Goal: Information Seeking & Learning: Learn about a topic

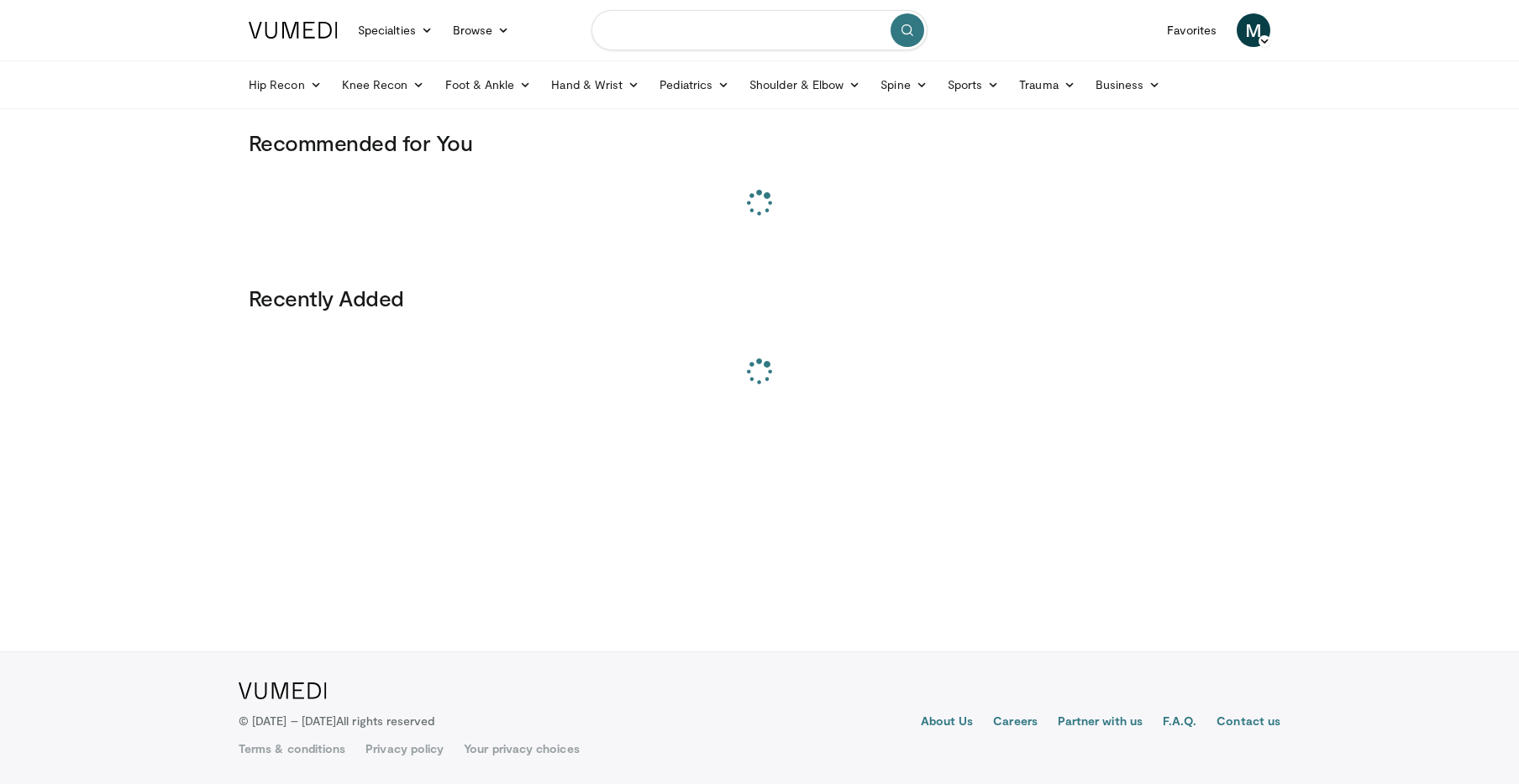
click at [815, 33] on input "Search topics, interventions" at bounding box center [760, 30] width 336 height 40
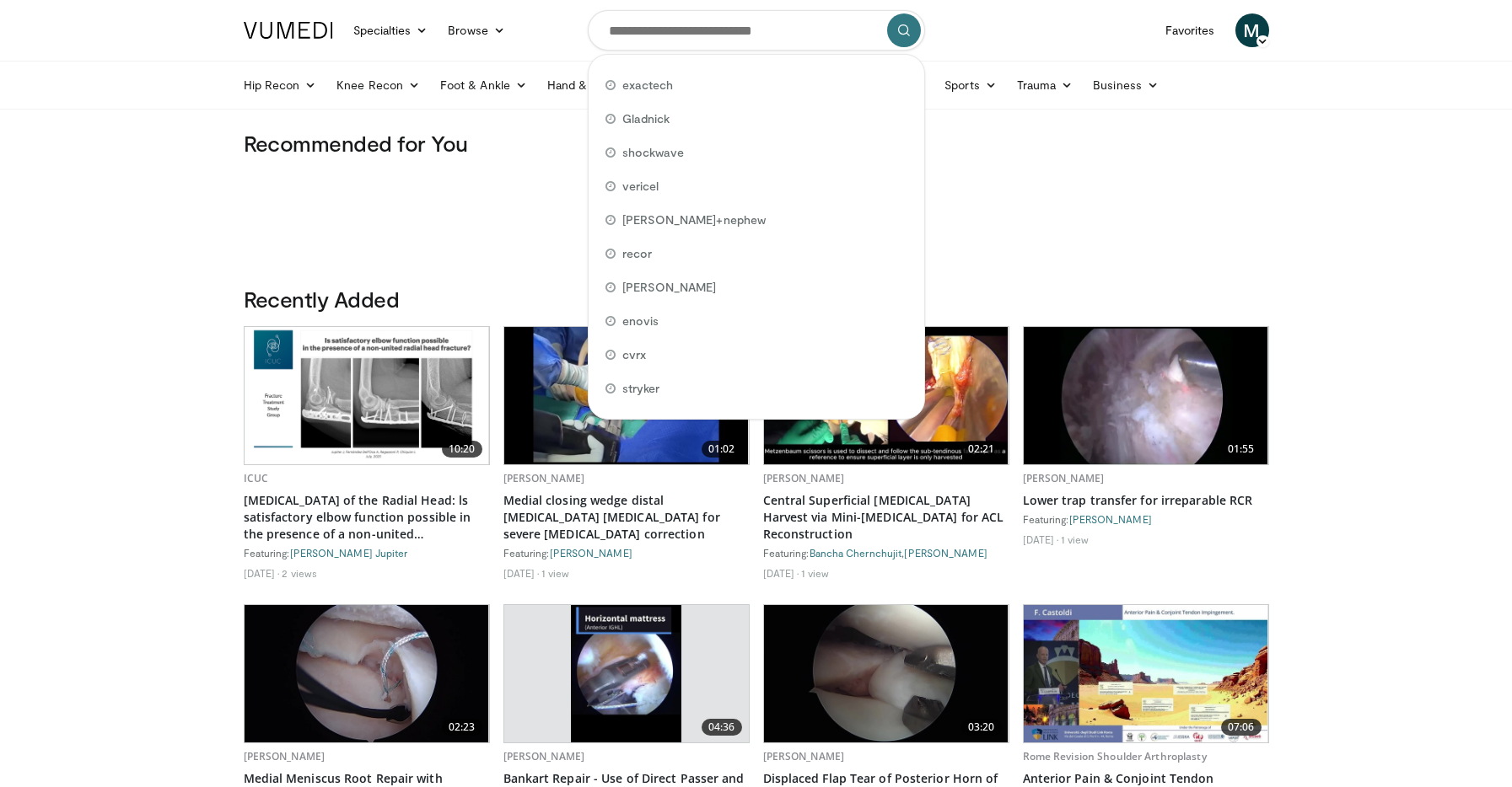
click at [1237, 47] on div "M Molly Murphy Add a Video Messages Thumbs Up Manage Content CCM® Therapy Endo …" at bounding box center [1252, 30] width 54 height 47
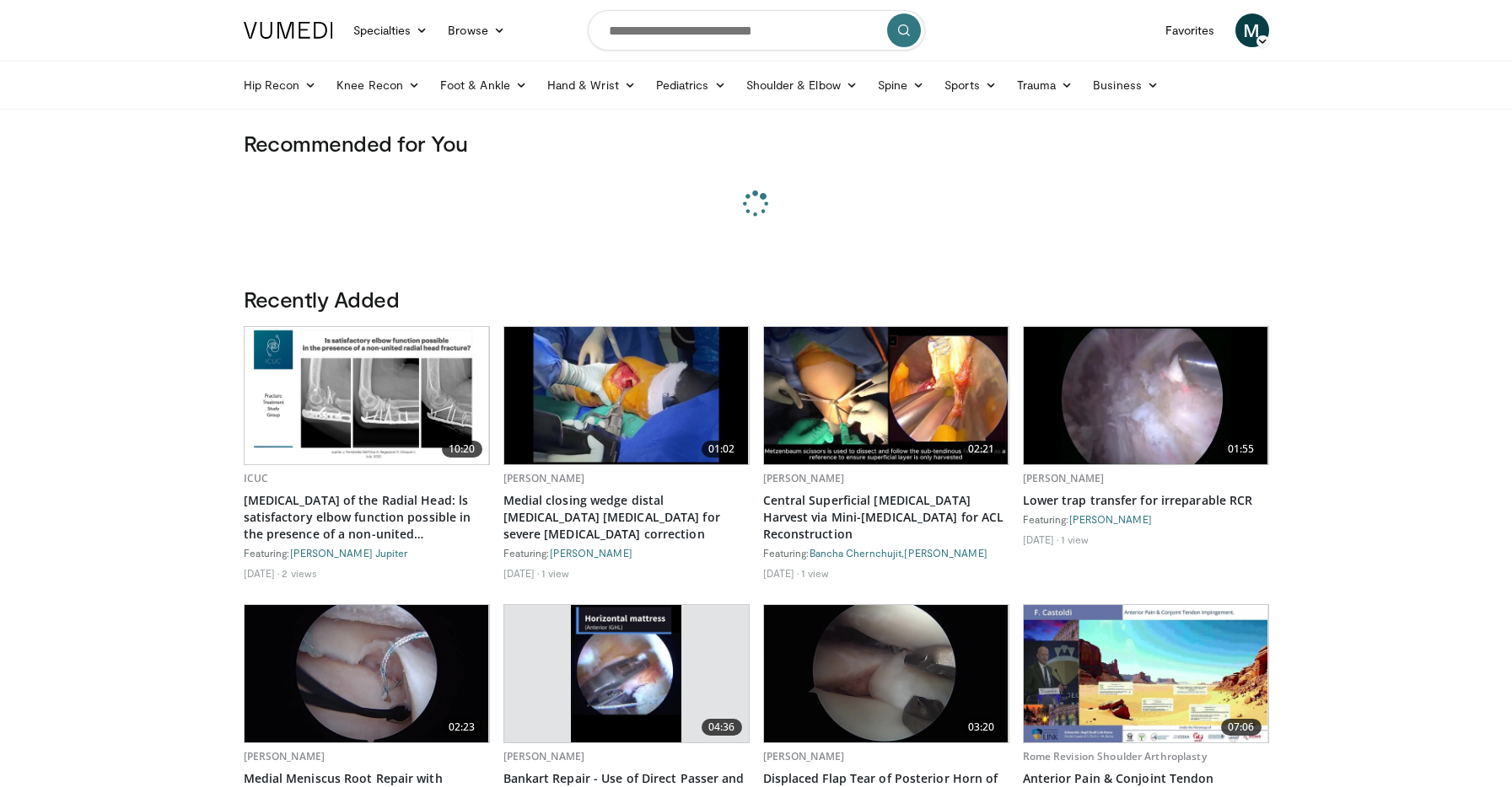
click at [1250, 40] on span "M" at bounding box center [1252, 30] width 34 height 34
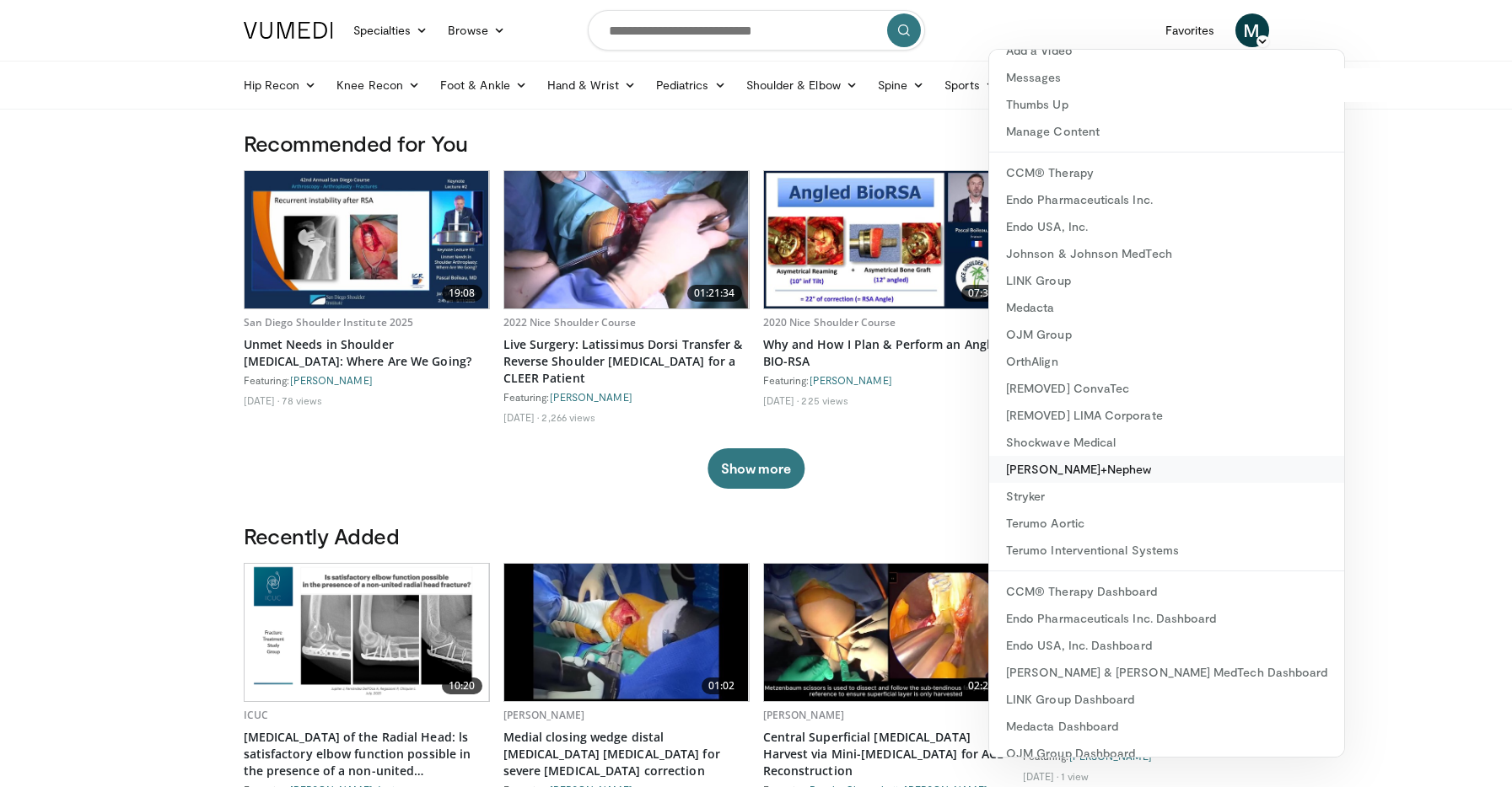
scroll to position [108, 0]
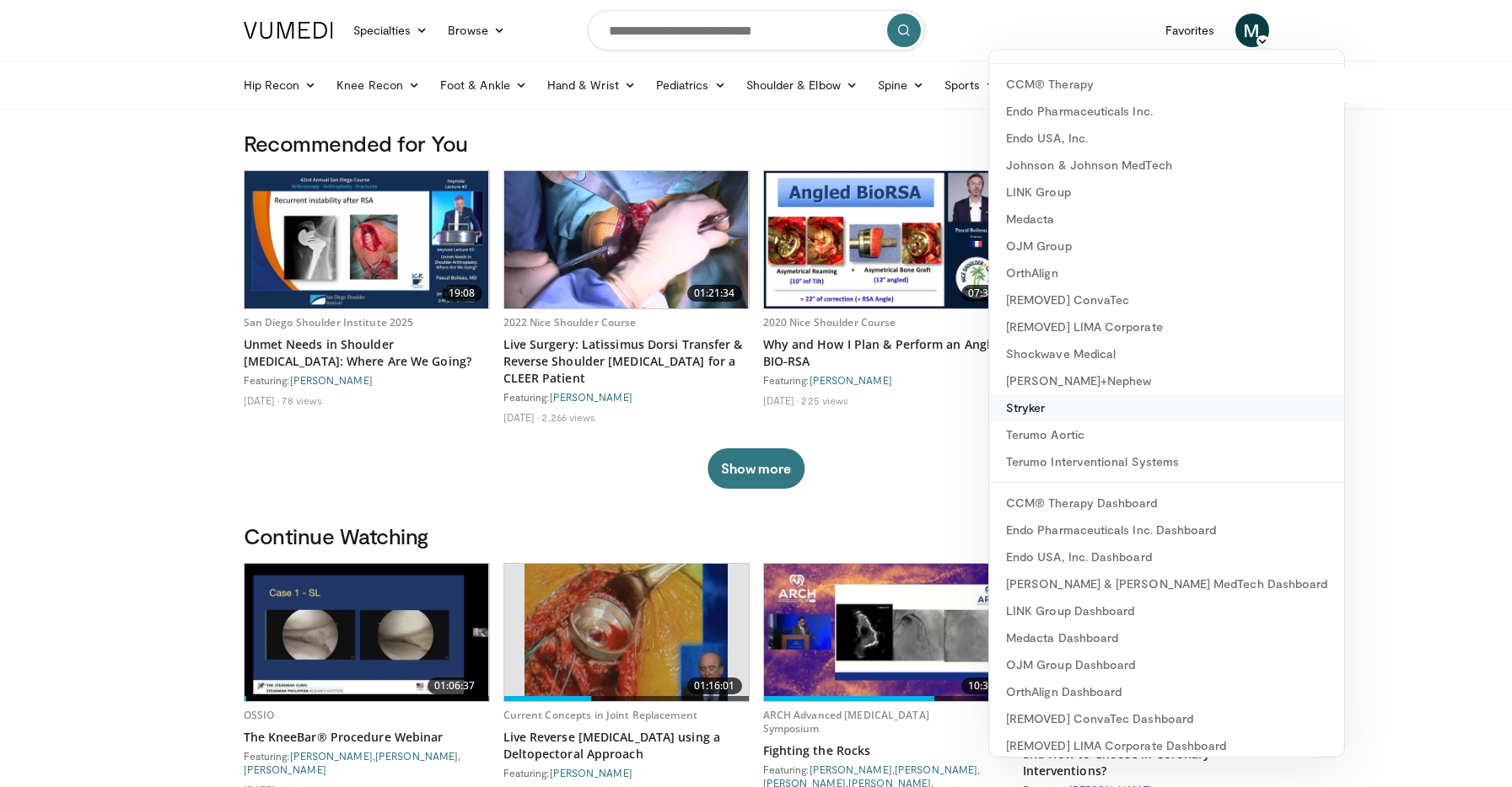
click at [1056, 404] on link "Stryker" at bounding box center [1166, 407] width 355 height 27
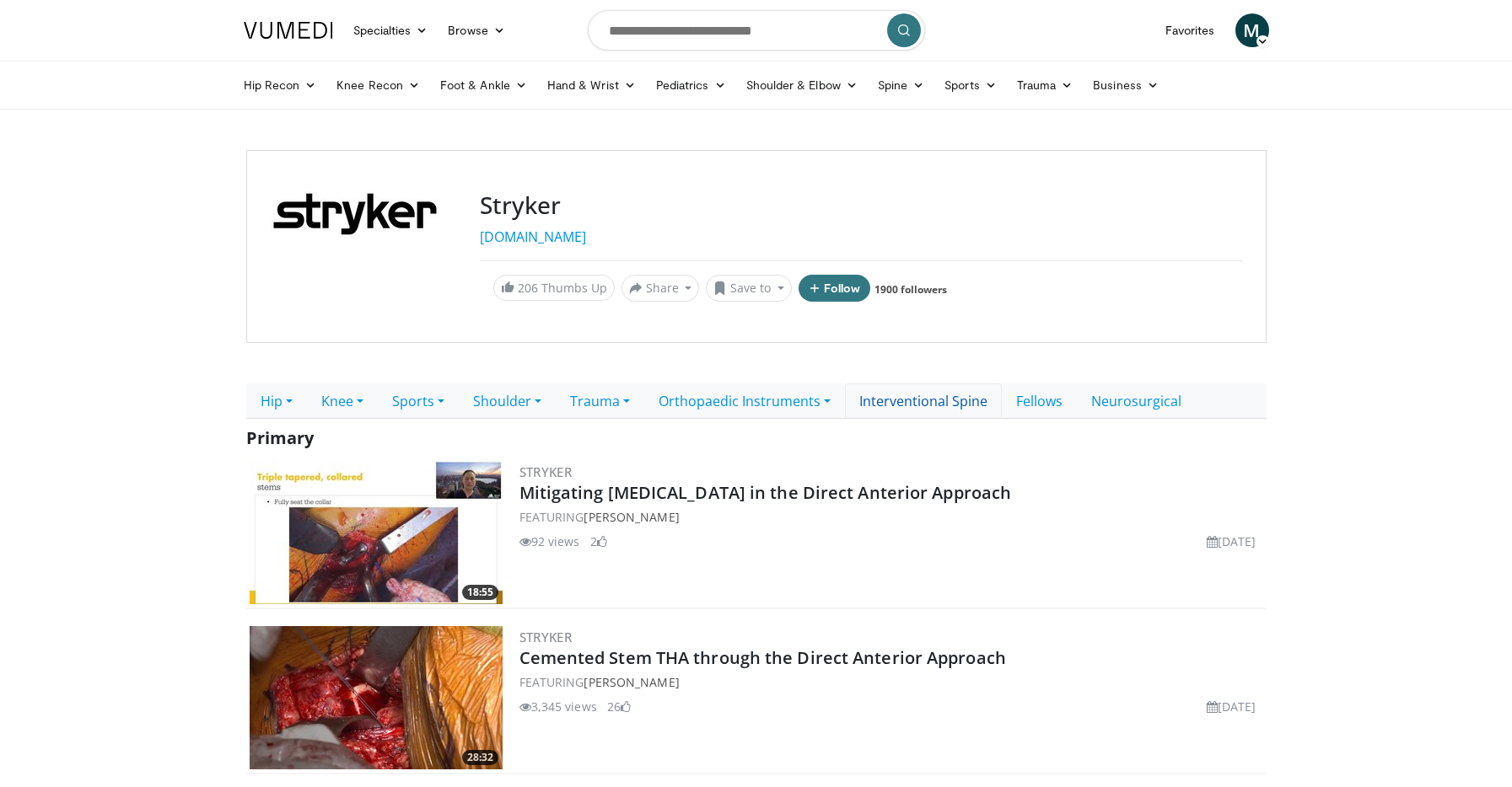
click at [933, 406] on link "Interventional Spine" at bounding box center [923, 400] width 157 height 35
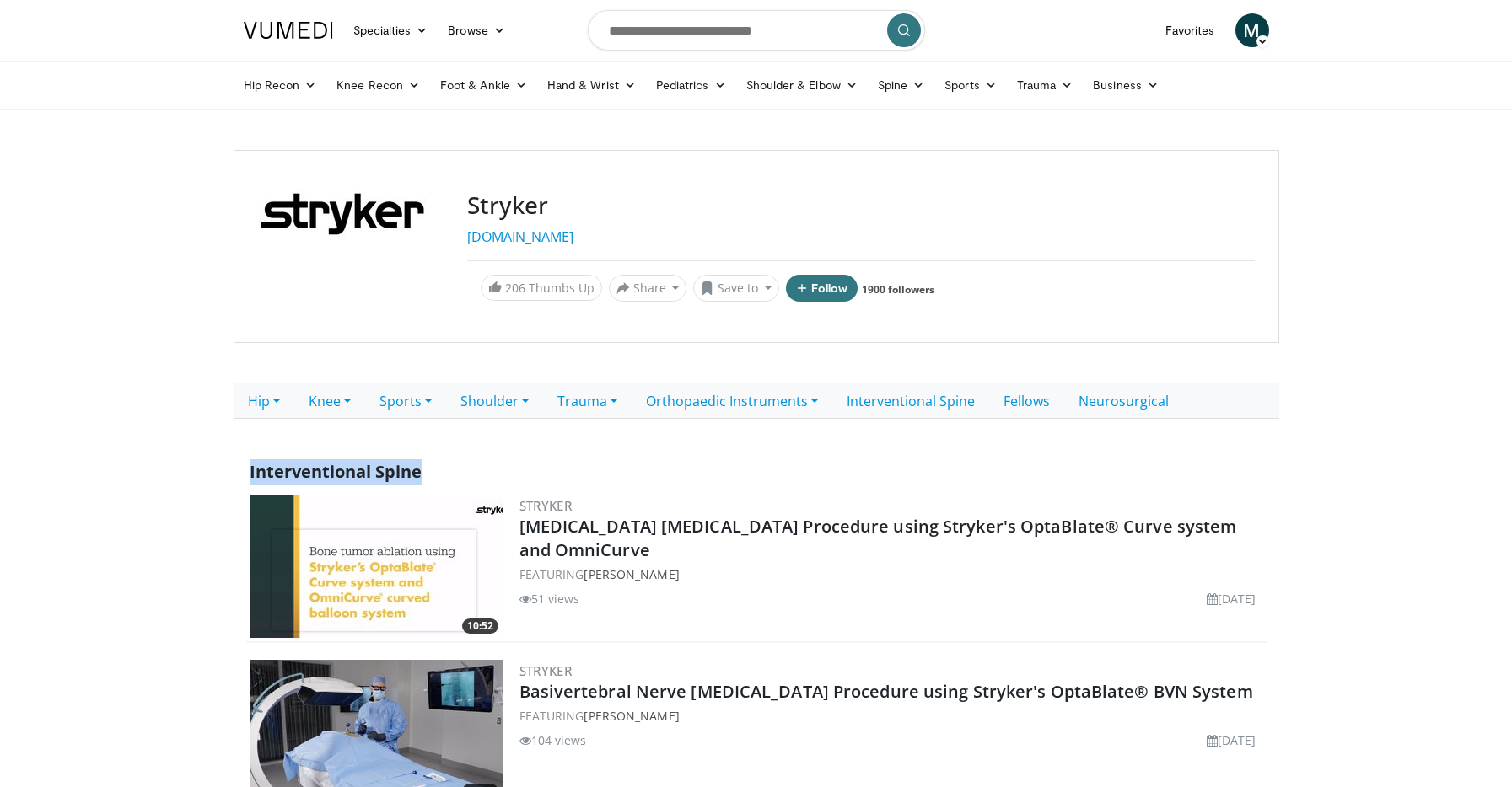
drag, startPoint x: 450, startPoint y: 468, endPoint x: 242, endPoint y: 469, distance: 208.0
copy span "Interventional Spine"
